Goal: Task Accomplishment & Management: Use online tool/utility

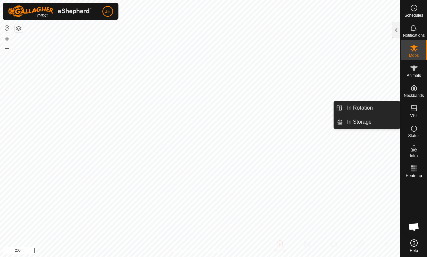
click at [370, 108] on span "In Rotation" at bounding box center [360, 108] width 26 height 8
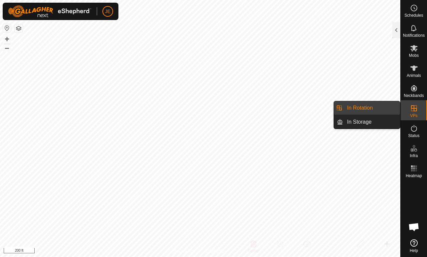
click at [395, 30] on div at bounding box center [396, 30] width 8 height 16
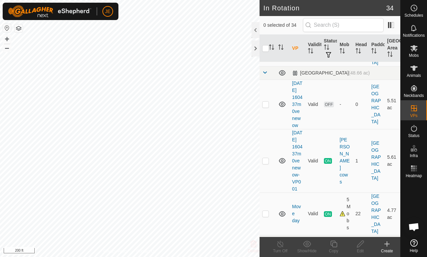
scroll to position [429, 0]
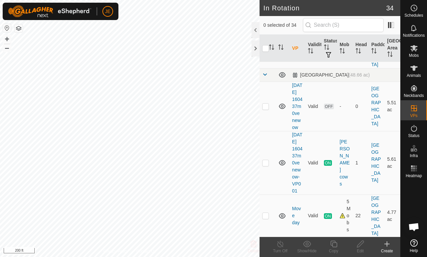
click at [268, 212] on p-checkbox at bounding box center [265, 214] width 7 height 5
checkbox input "true"
click at [334, 245] on icon at bounding box center [334, 243] width 8 height 8
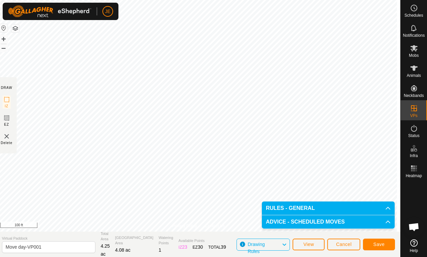
click at [384, 243] on span "Save" at bounding box center [378, 243] width 11 height 5
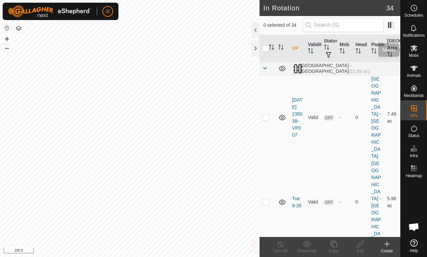
click at [419, 52] on es-mob-svg-icon at bounding box center [414, 48] width 12 height 11
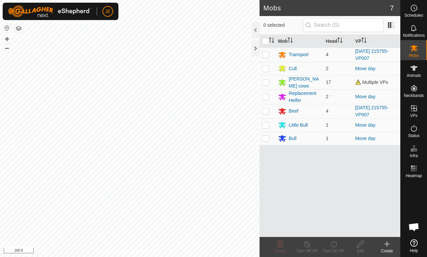
click at [267, 67] on p-checkbox at bounding box center [265, 68] width 7 height 5
checkbox input "true"
click at [264, 82] on p-checkbox at bounding box center [265, 81] width 7 height 5
checkbox input "true"
click at [267, 92] on td at bounding box center [268, 96] width 16 height 14
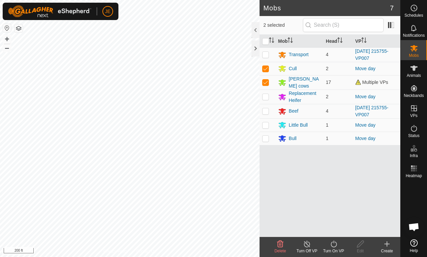
checkbox input "true"
click at [267, 108] on p-checkbox at bounding box center [265, 110] width 7 height 5
checkbox input "true"
click at [266, 80] on p-checkbox at bounding box center [265, 81] width 7 height 5
checkbox input "false"
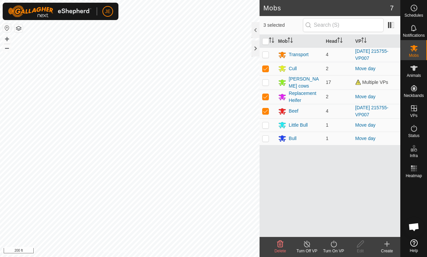
click at [268, 124] on p-checkbox at bounding box center [265, 124] width 7 height 5
checkbox input "true"
click at [268, 139] on p-checkbox at bounding box center [265, 137] width 7 height 5
checkbox input "true"
click at [268, 110] on p-checkbox at bounding box center [265, 110] width 7 height 5
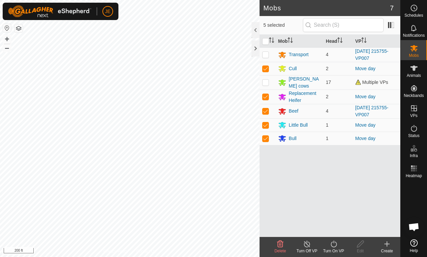
checkbox input "false"
click at [337, 243] on icon at bounding box center [334, 243] width 6 height 7
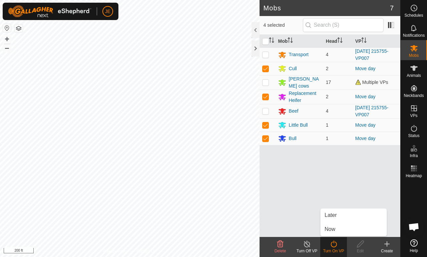
click at [348, 169] on div "Mob Head VP Transport 4 [DATE] 215755-VP007 Cull 2 Move day [PERSON_NAME] cows …" at bounding box center [330, 136] width 141 height 202
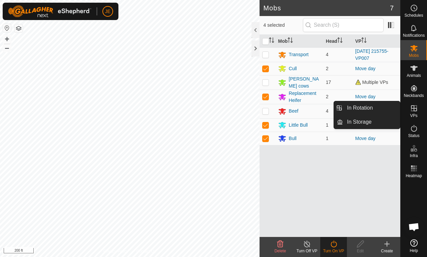
click at [377, 107] on link "In Rotation" at bounding box center [371, 107] width 57 height 13
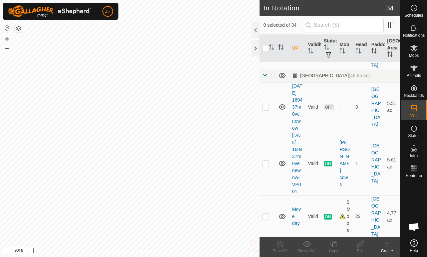
scroll to position [341, 0]
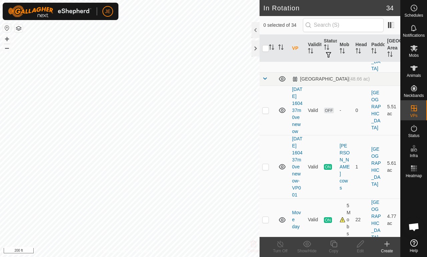
click at [266, 256] on p-checkbox at bounding box center [265, 261] width 7 height 5
checkbox input "true"
click at [360, 243] on icon at bounding box center [360, 243] width 8 height 8
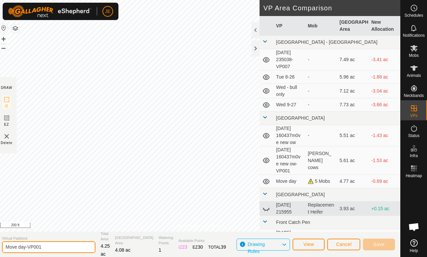
click at [56, 243] on input "Move day-VP001" at bounding box center [48, 247] width 93 height 12
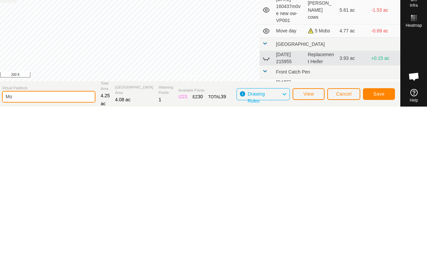
type input "M"
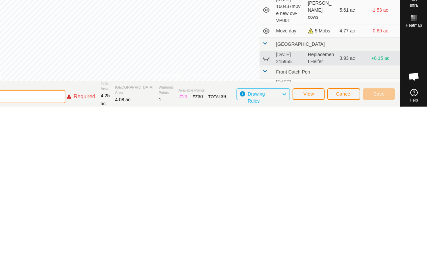
click at [53, 240] on input "text" at bounding box center [18, 246] width 93 height 13
type input "I"
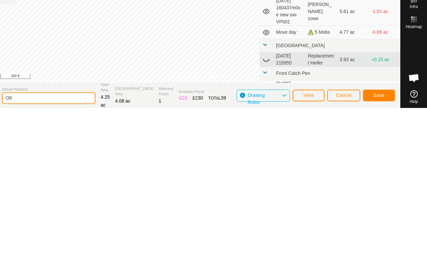
type input "O"
type input "8.29"
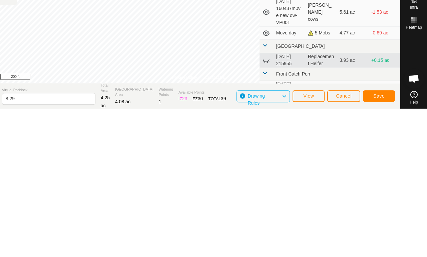
click at [384, 241] on span "Save" at bounding box center [378, 243] width 11 height 5
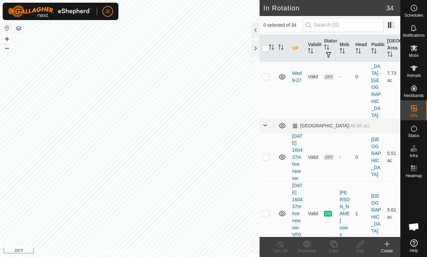
scroll to position [325, 0]
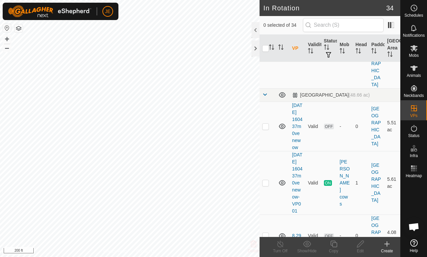
checkbox input "true"
click at [423, 52] on div "Mobs" at bounding box center [414, 50] width 26 height 20
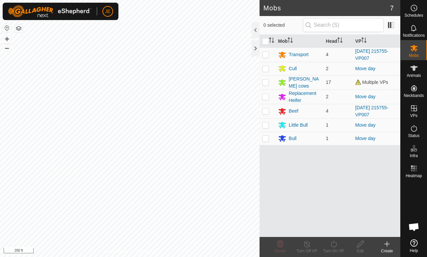
click at [267, 64] on td at bounding box center [268, 68] width 16 height 13
checkbox input "true"
click at [269, 97] on td at bounding box center [268, 96] width 16 height 14
checkbox input "true"
click at [269, 109] on td at bounding box center [268, 111] width 16 height 14
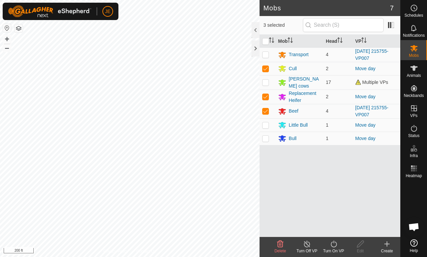
click at [268, 109] on p-checkbox at bounding box center [265, 110] width 7 height 5
checkbox input "false"
click at [268, 125] on p-checkbox at bounding box center [265, 124] width 7 height 5
checkbox input "true"
click at [267, 136] on p-checkbox at bounding box center [265, 137] width 7 height 5
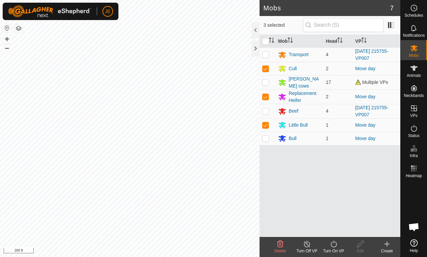
checkbox input "true"
click at [337, 246] on icon at bounding box center [334, 243] width 8 height 8
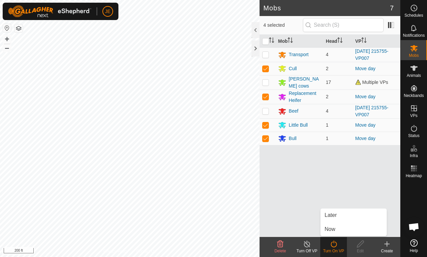
click at [342, 229] on link "Now" at bounding box center [354, 228] width 66 height 13
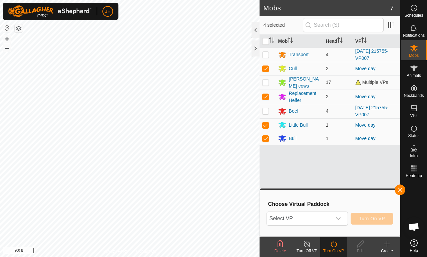
click at [337, 218] on icon "dropdown trigger" at bounding box center [338, 217] width 5 height 5
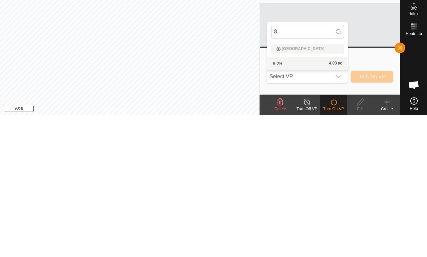
type input "8."
click at [293, 201] on div "8.29 4.08 ac" at bounding box center [307, 205] width 73 height 8
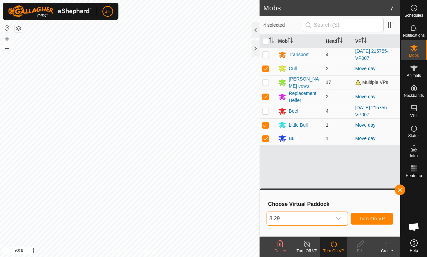
click at [374, 215] on button "Turn On VP" at bounding box center [372, 218] width 43 height 12
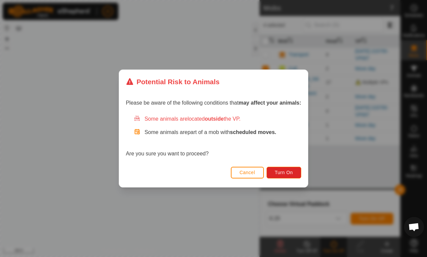
click at [291, 170] on span "Turn On" at bounding box center [284, 171] width 18 height 5
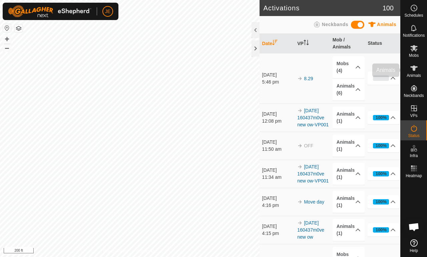
click at [419, 68] on es-animals-svg-icon at bounding box center [414, 68] width 12 height 11
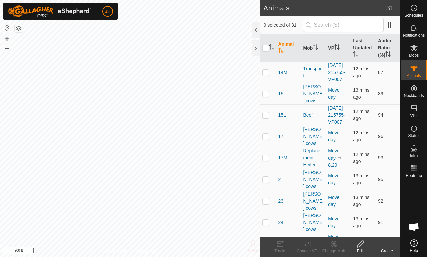
click at [311, 50] on th "Mob" at bounding box center [312, 48] width 25 height 27
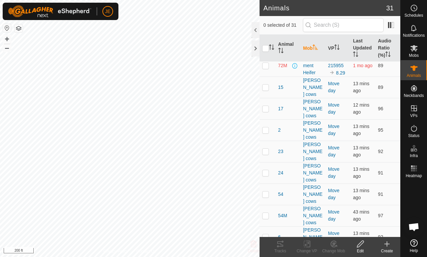
scroll to position [201, 0]
click at [265, 89] on p-checkbox at bounding box center [265, 86] width 7 height 5
checkbox input "true"
click at [270, 119] on td at bounding box center [268, 107] width 16 height 21
checkbox input "true"
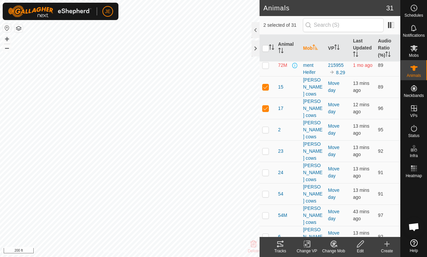
click at [268, 132] on p-checkbox at bounding box center [265, 129] width 7 height 5
checkbox input "true"
click at [271, 159] on td at bounding box center [268, 150] width 16 height 21
checkbox input "true"
click at [269, 175] on td at bounding box center [268, 171] width 16 height 21
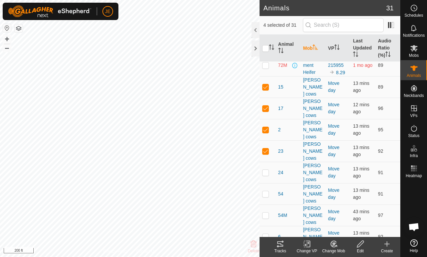
checkbox input "true"
click at [269, 189] on td at bounding box center [268, 193] width 16 height 21
checkbox input "true"
click at [269, 204] on td at bounding box center [268, 214] width 16 height 21
checkbox input "true"
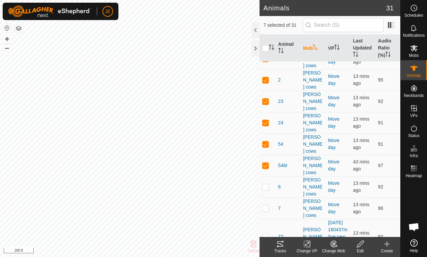
scroll to position [253, 0]
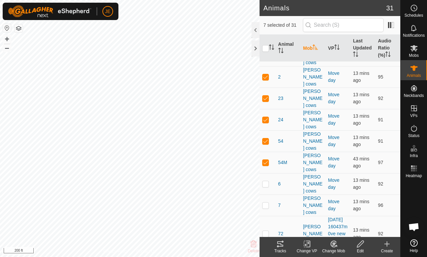
click at [268, 181] on p-checkbox at bounding box center [265, 183] width 7 height 5
checkbox input "true"
click at [267, 202] on p-checkbox at bounding box center [265, 204] width 7 height 5
checkbox input "true"
click at [267, 230] on p-checkbox at bounding box center [265, 232] width 7 height 5
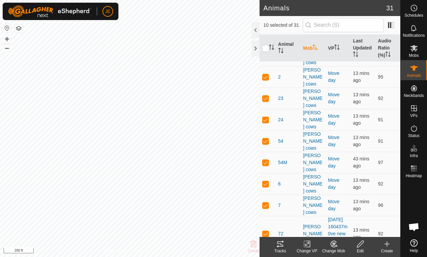
click at [267, 230] on p-checkbox at bounding box center [265, 232] width 7 height 5
checkbox input "false"
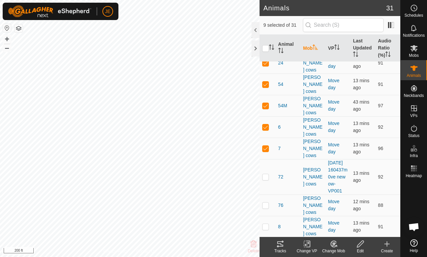
scroll to position [311, 0]
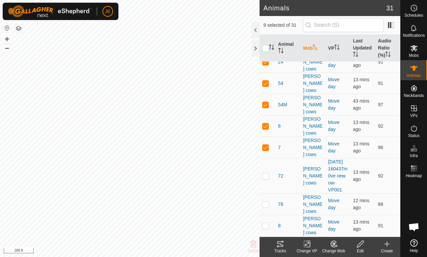
click at [266, 201] on p-checkbox at bounding box center [265, 203] width 7 height 5
checkbox input "true"
click at [267, 222] on p-checkbox at bounding box center [265, 224] width 7 height 5
checkbox input "true"
click at [270, 236] on td at bounding box center [268, 246] width 16 height 21
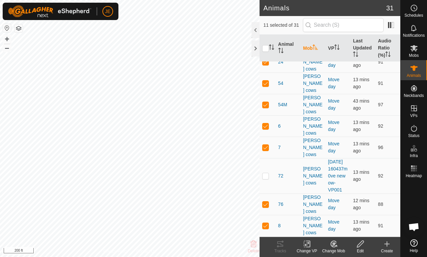
checkbox input "true"
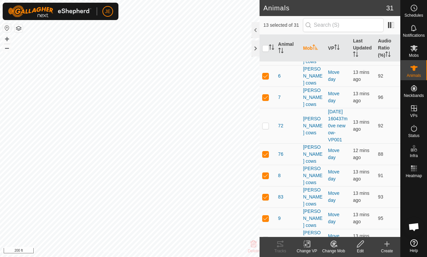
scroll to position [362, 0]
click at [264, 236] on p-checkbox at bounding box center [265, 238] width 7 height 5
checkbox input "true"
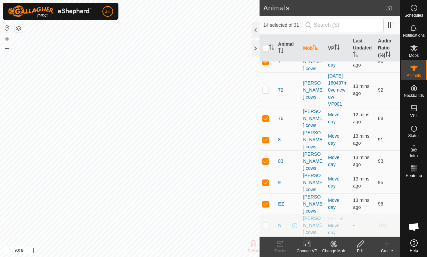
scroll to position [402, 0]
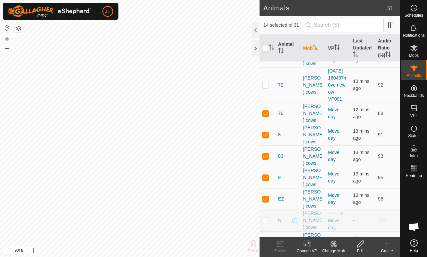
click at [268, 239] on p-checkbox at bounding box center [265, 241] width 7 height 5
checkbox input "true"
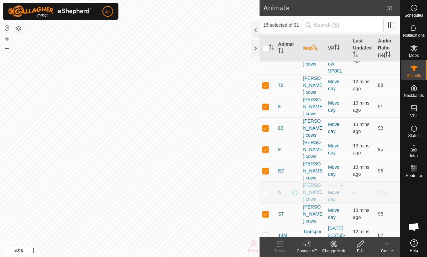
scroll to position [434, 0]
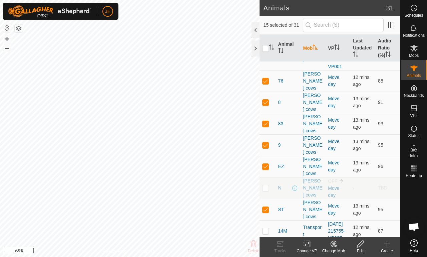
click at [267, 228] on p-checkbox at bounding box center [265, 230] width 7 height 5
click at [268, 220] on td at bounding box center [268, 230] width 16 height 21
checkbox input "false"
click at [308, 244] on icon at bounding box center [307, 243] width 8 height 8
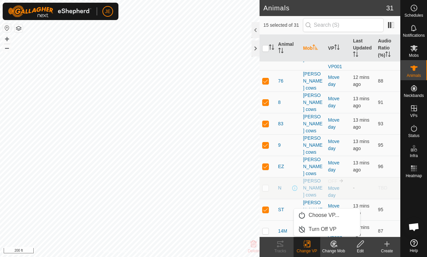
click at [331, 212] on span "Choose VP..." at bounding box center [324, 215] width 31 height 8
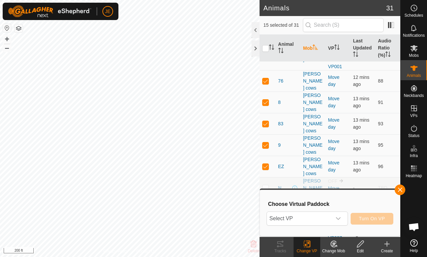
click at [327, 216] on span "Select VP" at bounding box center [299, 217] width 65 height 13
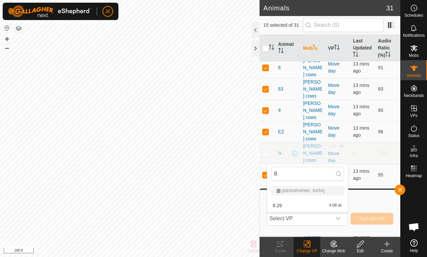
scroll to position [468, 0]
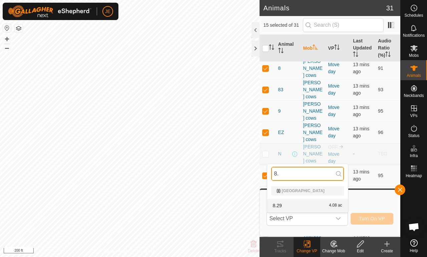
type input "8."
click at [305, 203] on div "8.29 4.08 ac" at bounding box center [307, 205] width 73 height 8
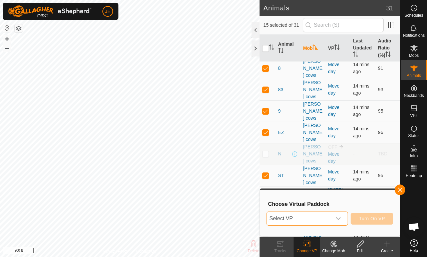
click at [373, 214] on button "Turn On VP" at bounding box center [372, 218] width 43 height 12
click at [337, 214] on div "dropdown trigger" at bounding box center [338, 217] width 13 height 13
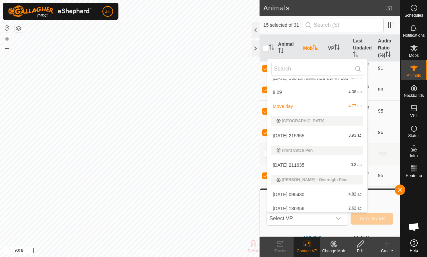
scroll to position [111, 0]
click at [329, 88] on div "8.29 4.08 ac" at bounding box center [317, 92] width 92 height 8
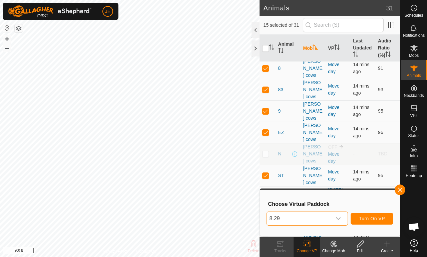
click at [377, 217] on span "Turn On VP" at bounding box center [372, 217] width 26 height 5
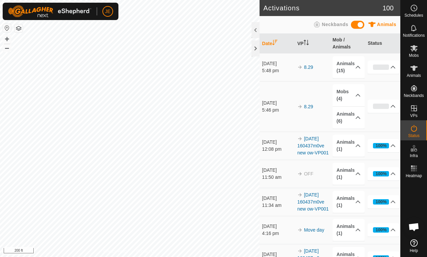
click at [355, 67] on icon at bounding box center [357, 66] width 5 height 5
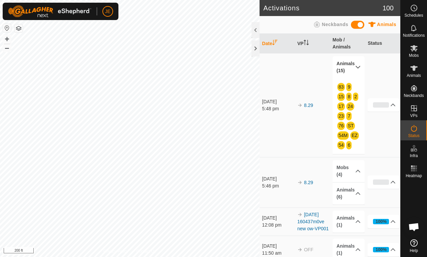
click at [355, 169] on icon at bounding box center [357, 170] width 5 height 5
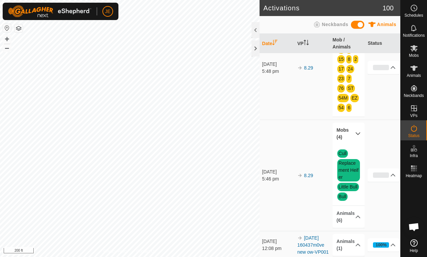
scroll to position [42, 0]
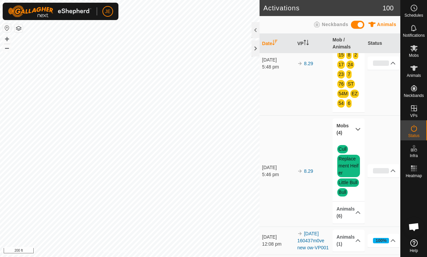
click at [354, 211] on p-accordion-header "Animals (6)" at bounding box center [349, 212] width 32 height 22
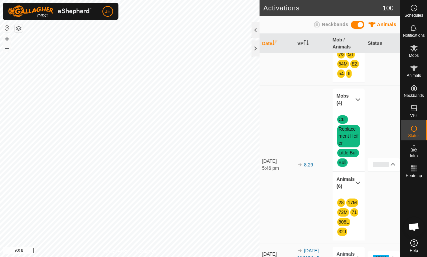
scroll to position [71, 0]
click at [392, 164] on icon at bounding box center [392, 164] width 5 height 5
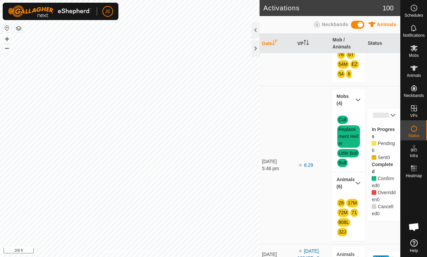
click at [392, 116] on icon at bounding box center [392, 114] width 5 height 5
click at [359, 183] on icon at bounding box center [357, 182] width 5 height 5
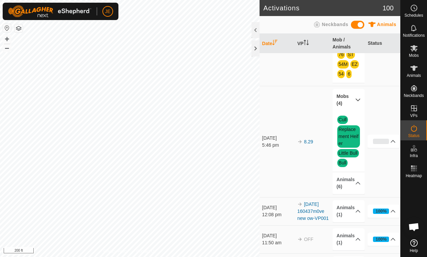
click at [358, 101] on icon at bounding box center [357, 99] width 5 height 5
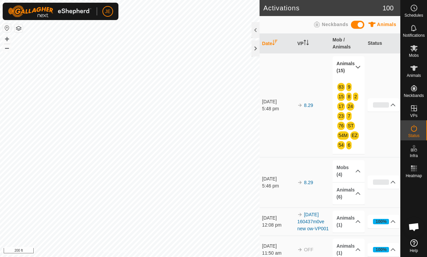
scroll to position [0, 0]
click at [354, 219] on p-accordion-header "Animals (1)" at bounding box center [349, 221] width 32 height 22
